Goal: Information Seeking & Learning: Learn about a topic

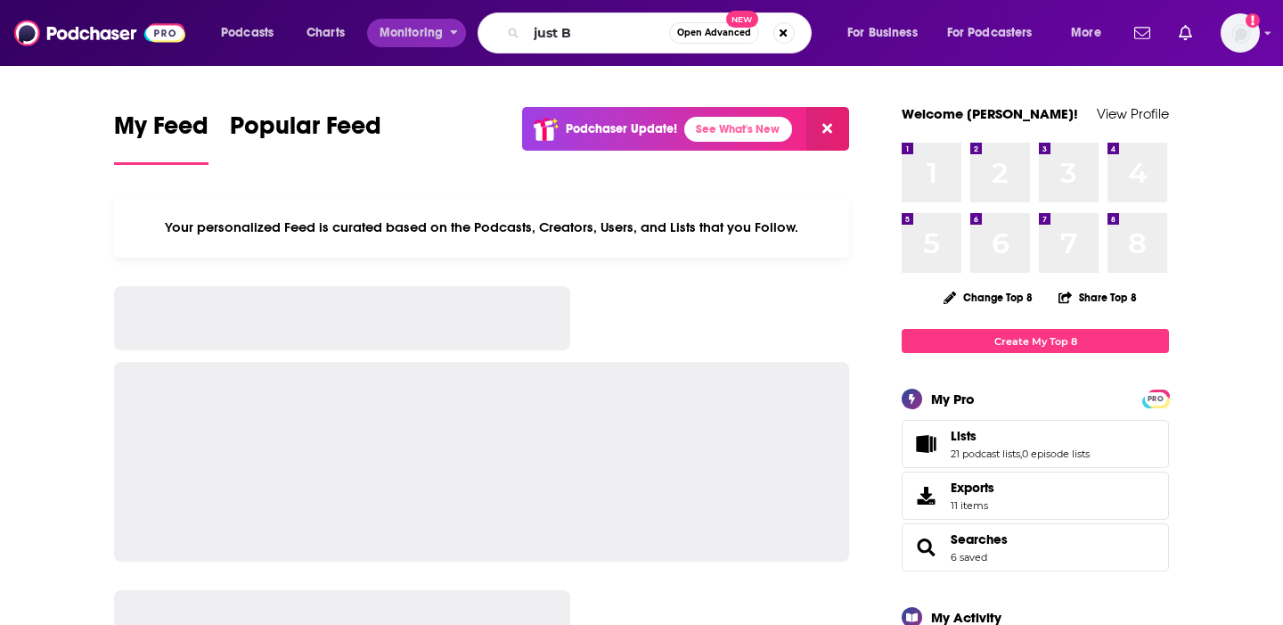
type input "just B"
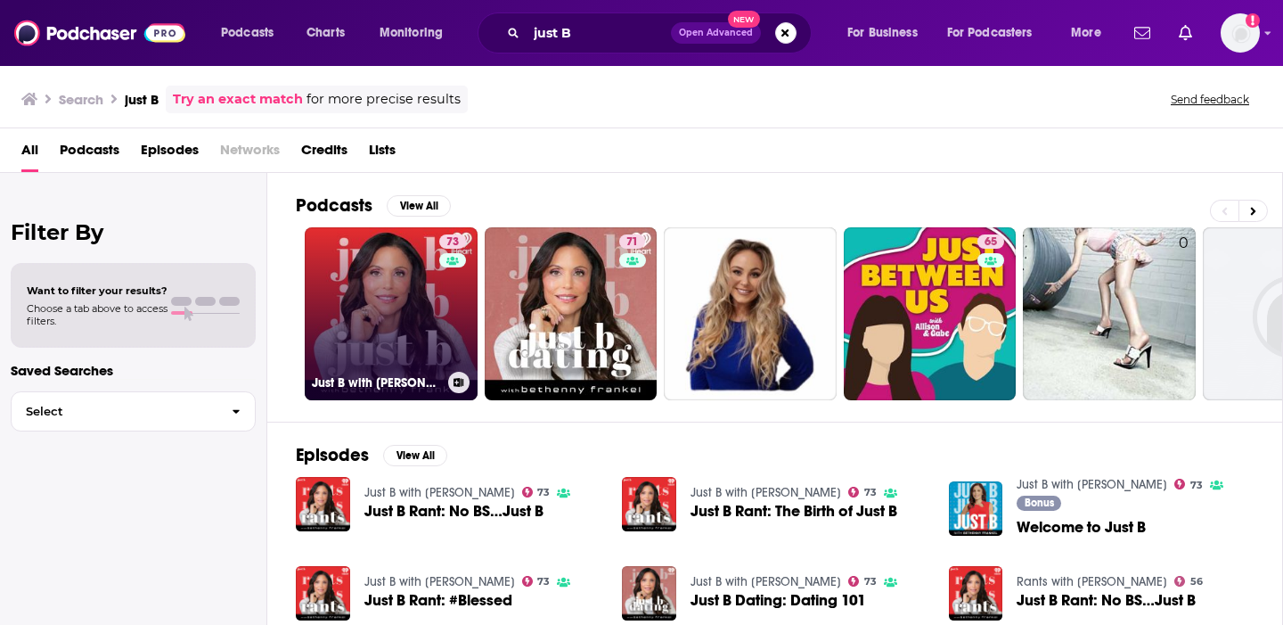
click at [405, 296] on link "73 Just B with [PERSON_NAME]" at bounding box center [391, 313] width 173 height 173
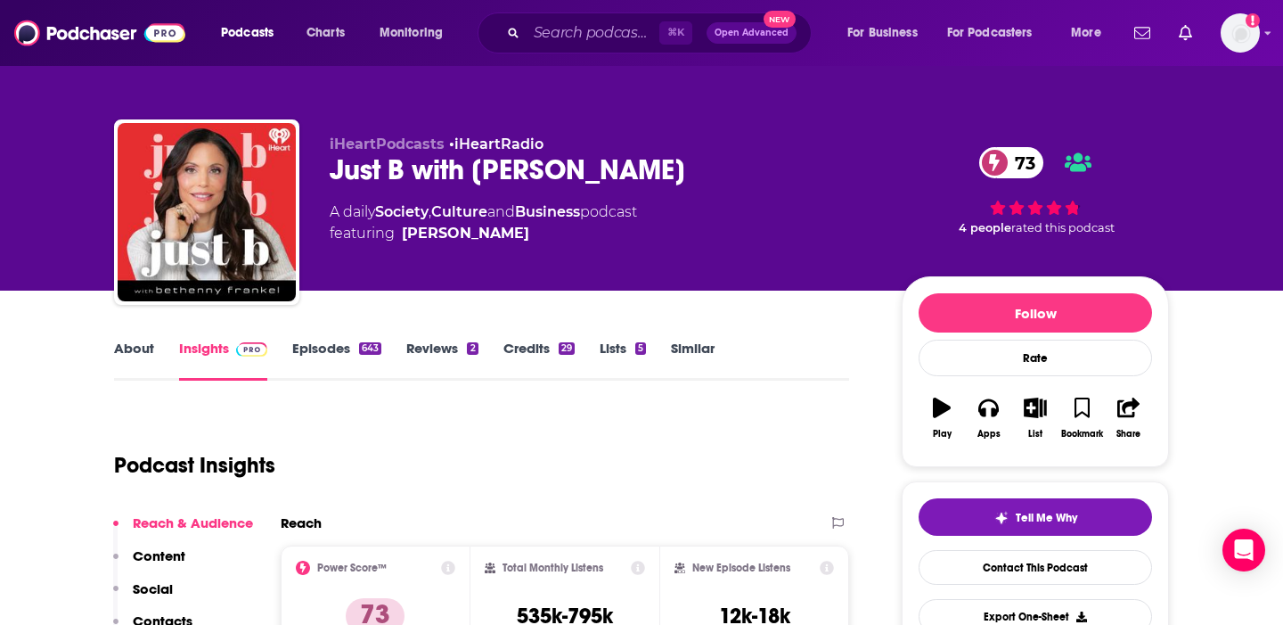
click at [315, 349] on link "Episodes 643" at bounding box center [336, 359] width 89 height 41
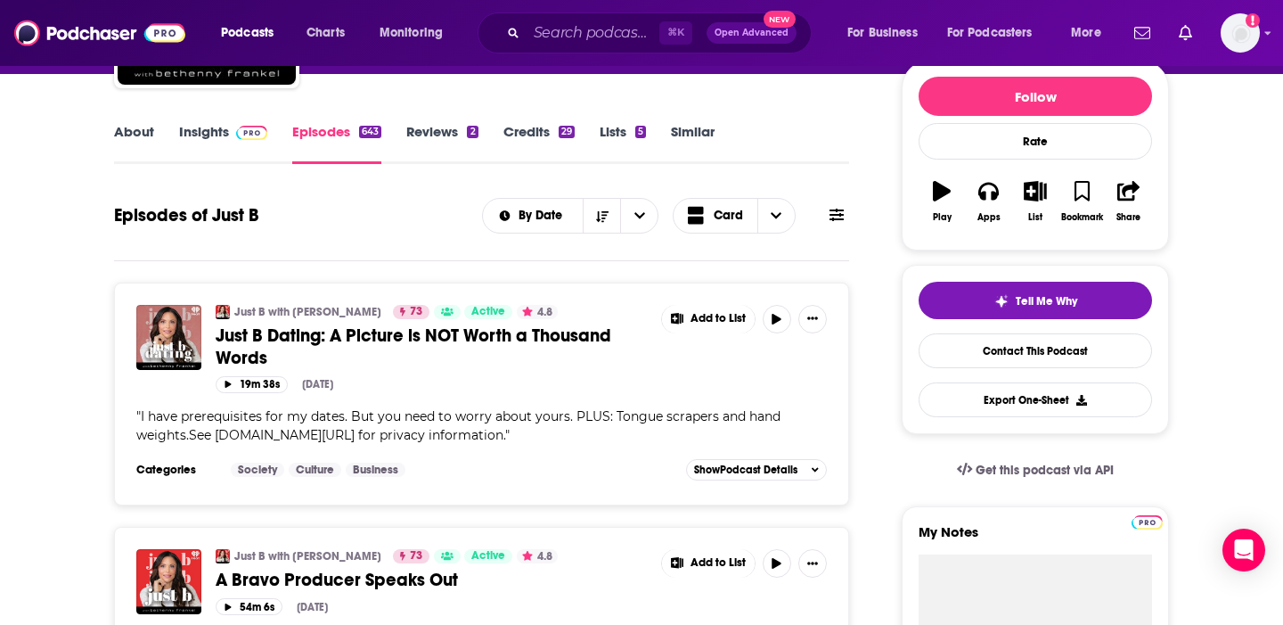
scroll to position [217, 0]
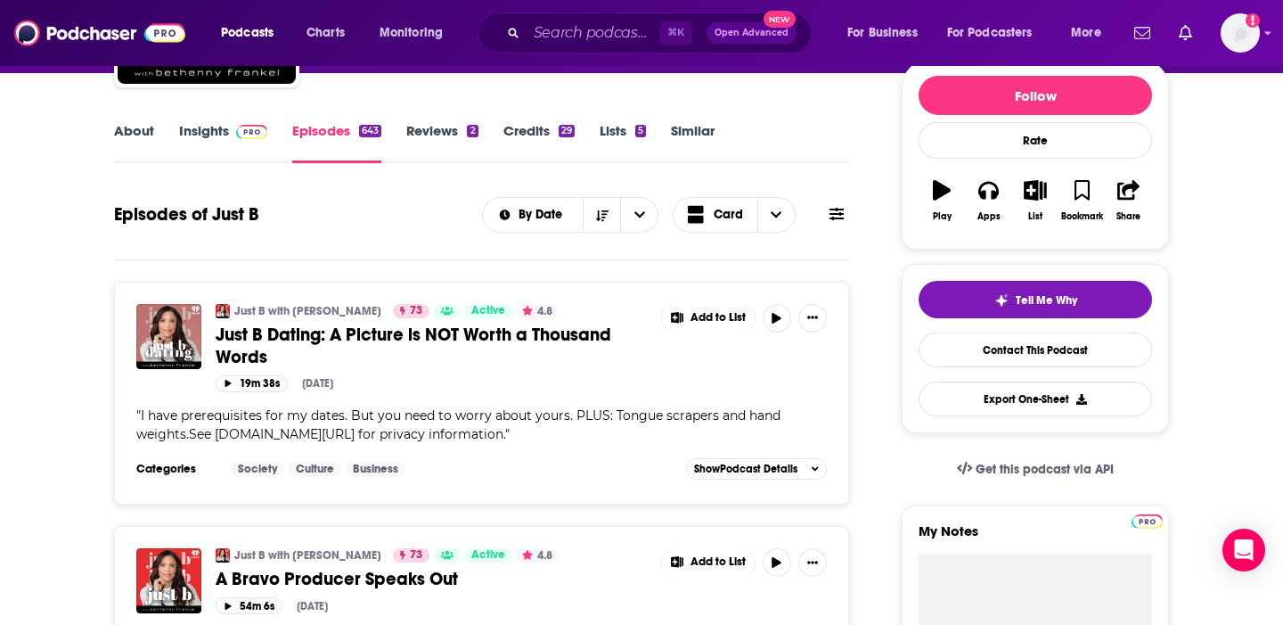
click at [548, 134] on link "Credits 29" at bounding box center [538, 142] width 71 height 41
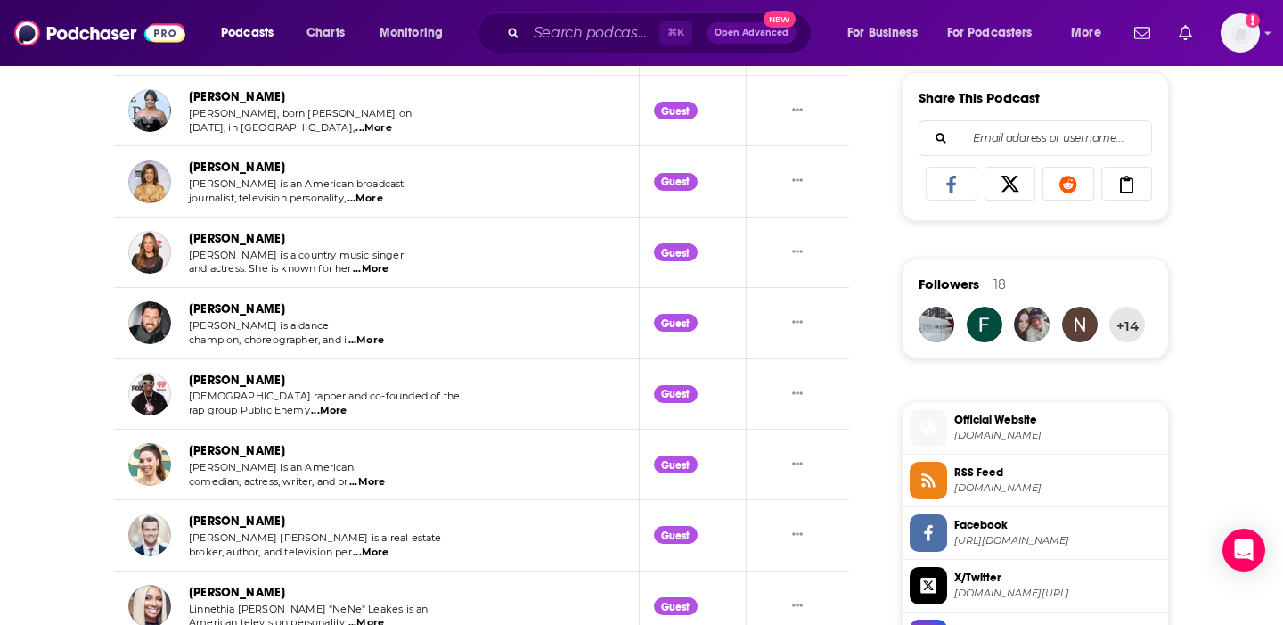
scroll to position [1121, 0]
